Goal: Entertainment & Leisure: Consume media (video, audio)

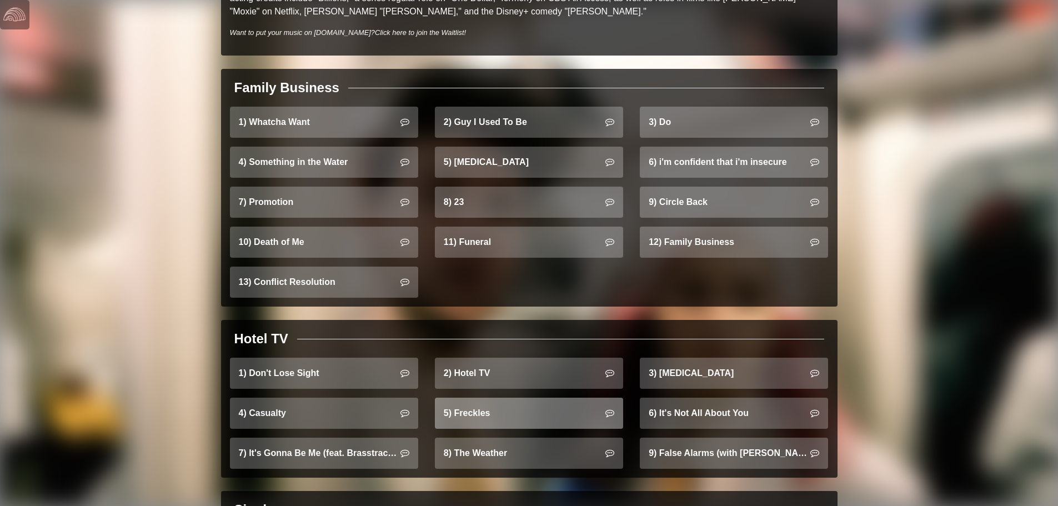
scroll to position [667, 0]
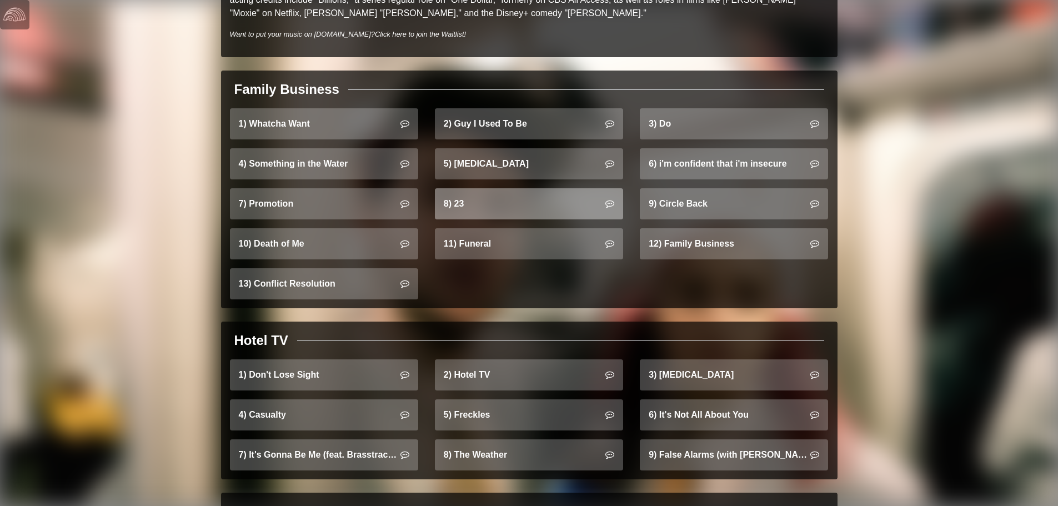
click at [496, 190] on link "8) 23" at bounding box center [529, 203] width 188 height 31
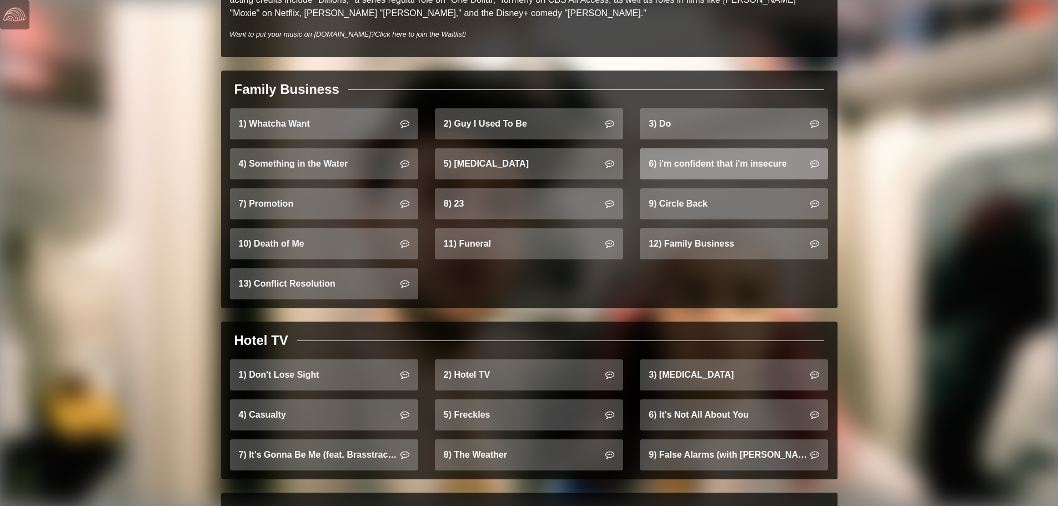
click at [733, 148] on link "6) i'm confident that i'm insecure" at bounding box center [734, 163] width 188 height 31
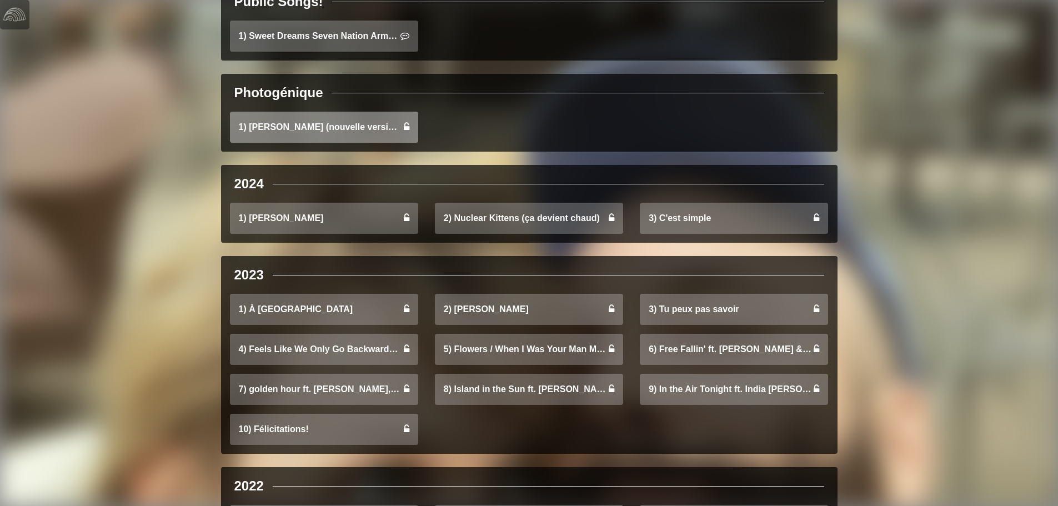
scroll to position [333, 0]
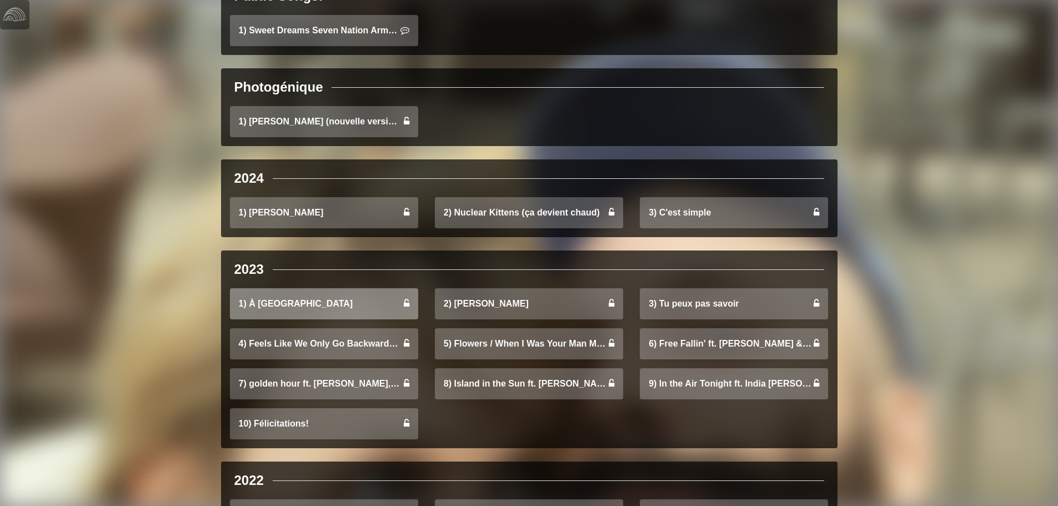
click at [337, 311] on link "1) À Cabo" at bounding box center [324, 303] width 188 height 31
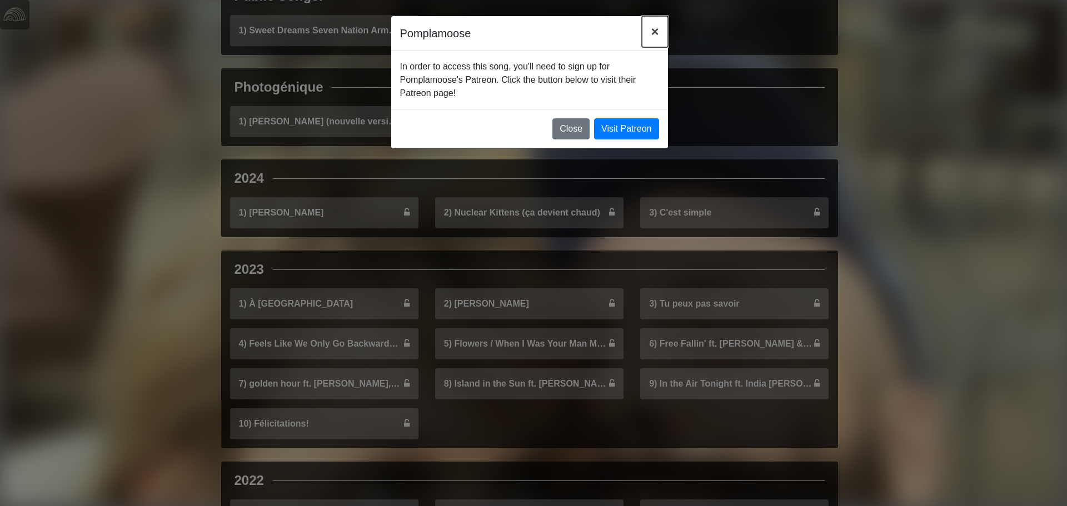
drag, startPoint x: 650, startPoint y: 26, endPoint x: 635, endPoint y: 46, distance: 25.3
click at [651, 26] on button "×" at bounding box center [655, 31] width 26 height 31
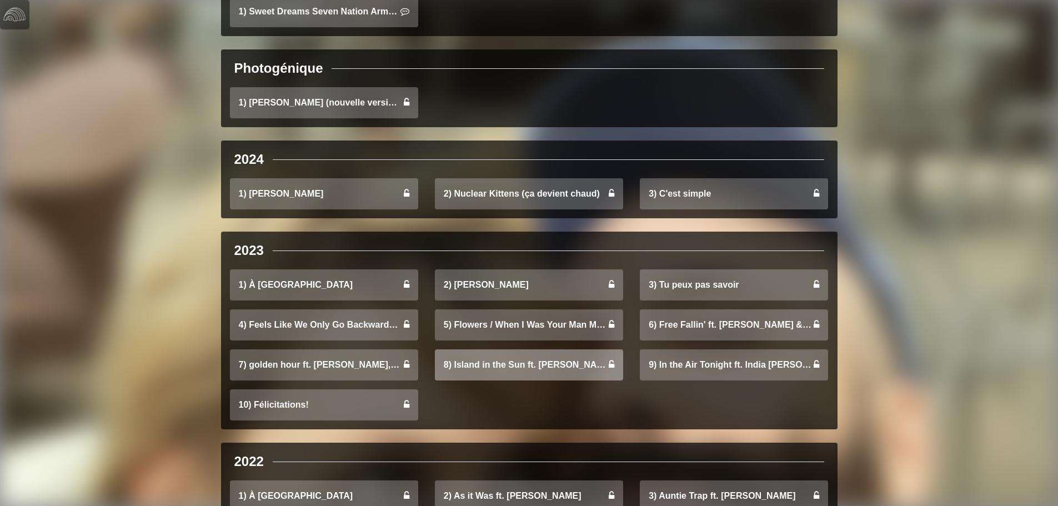
scroll to position [355, 0]
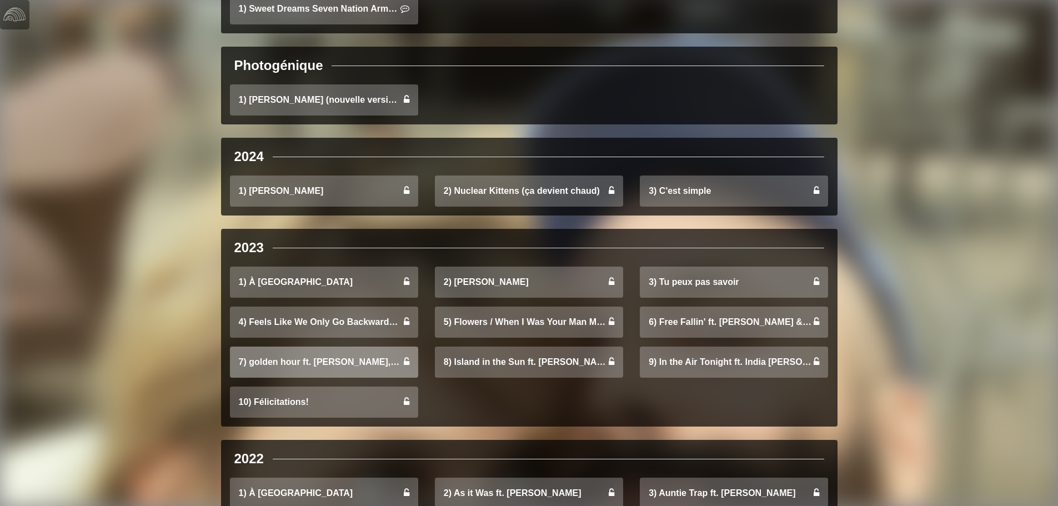
click at [352, 358] on link "7) golden hour ft. Erin Bentlage, Anilee List, & Beane" at bounding box center [324, 362] width 188 height 31
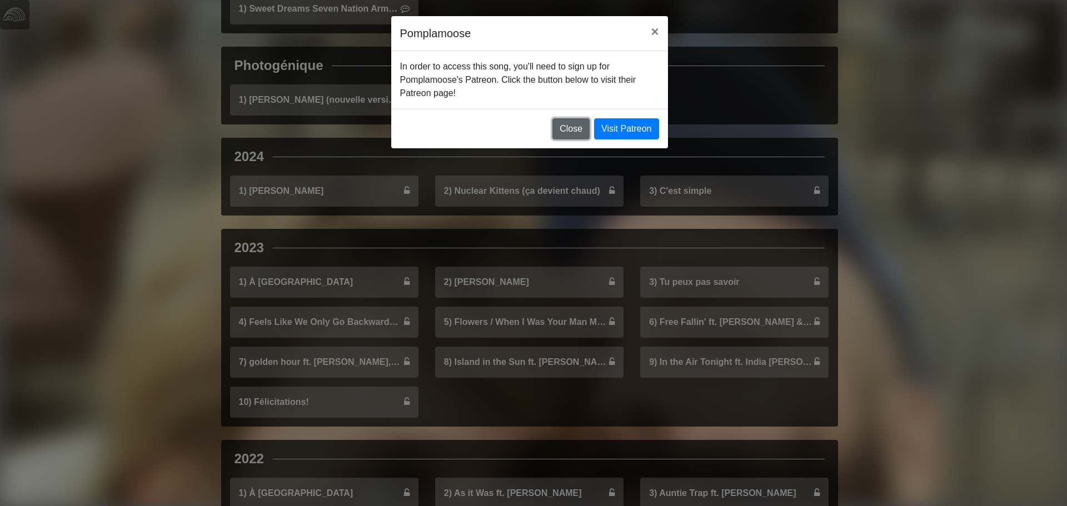
click at [552, 137] on button "Close" at bounding box center [570, 128] width 37 height 21
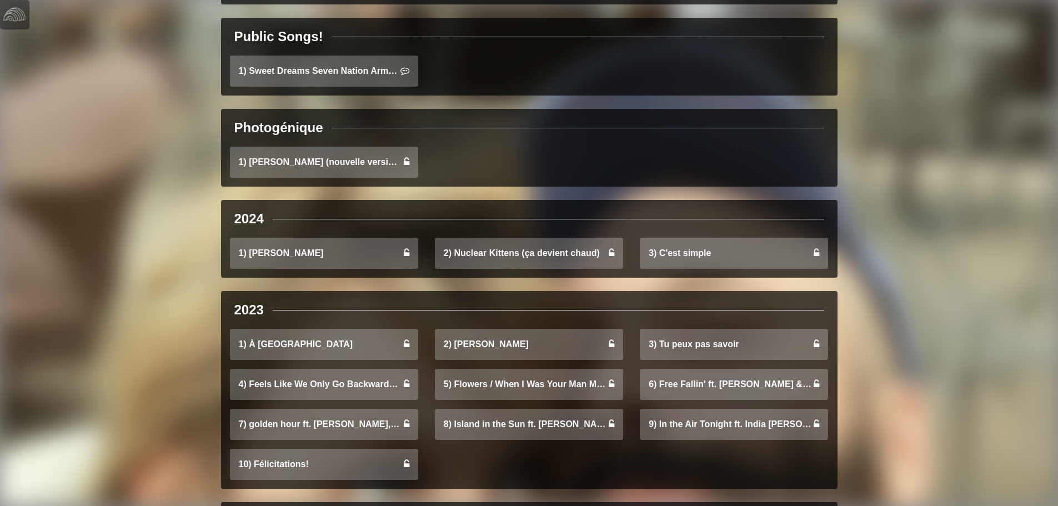
scroll to position [22, 0]
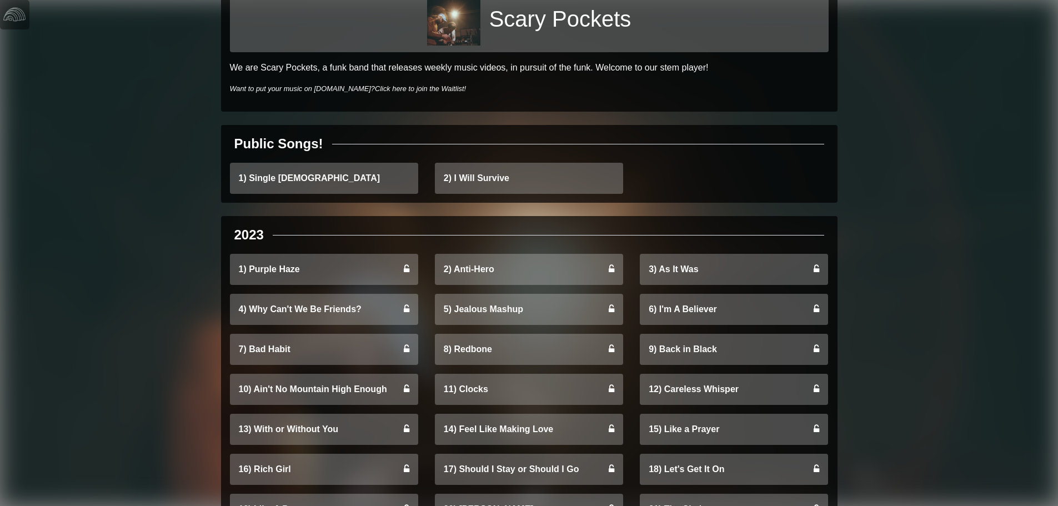
scroll to position [56, 0]
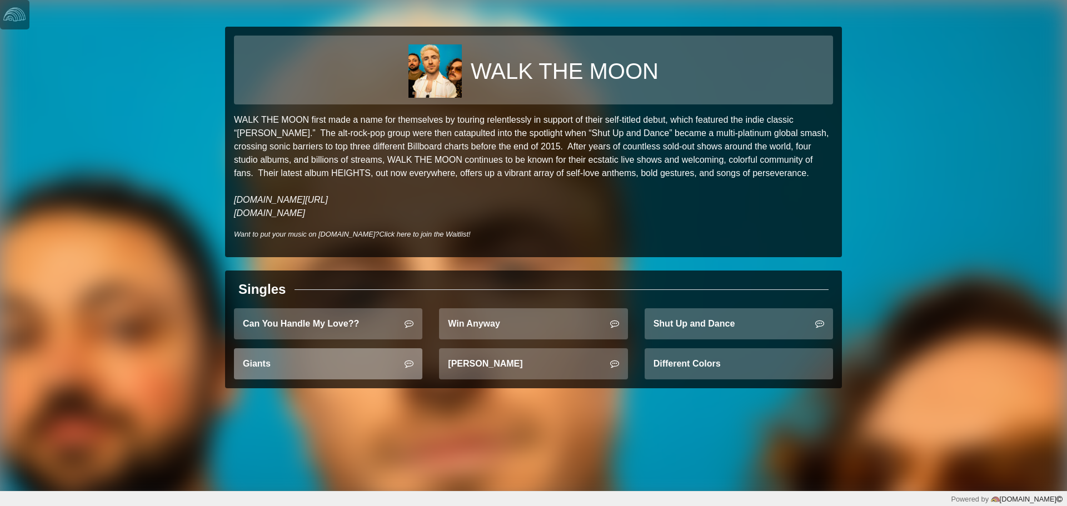
click at [328, 361] on link "Giants" at bounding box center [328, 363] width 188 height 31
